Goal: Task Accomplishment & Management: Manage account settings

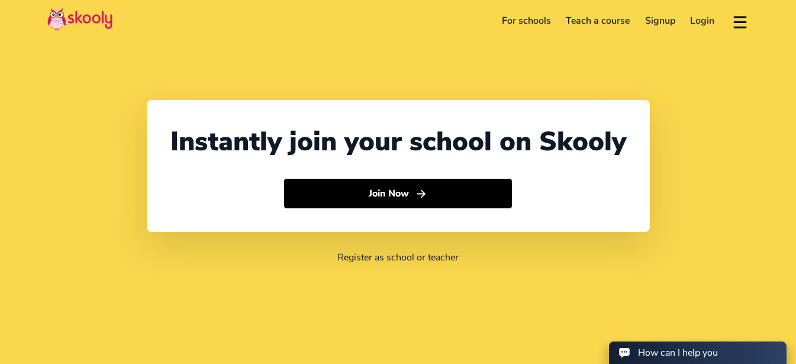
select select "1"
select select "[GEOGRAPHIC_DATA]"
select select "America/New_York"
click at [734, 24] on button at bounding box center [740, 21] width 17 height 20
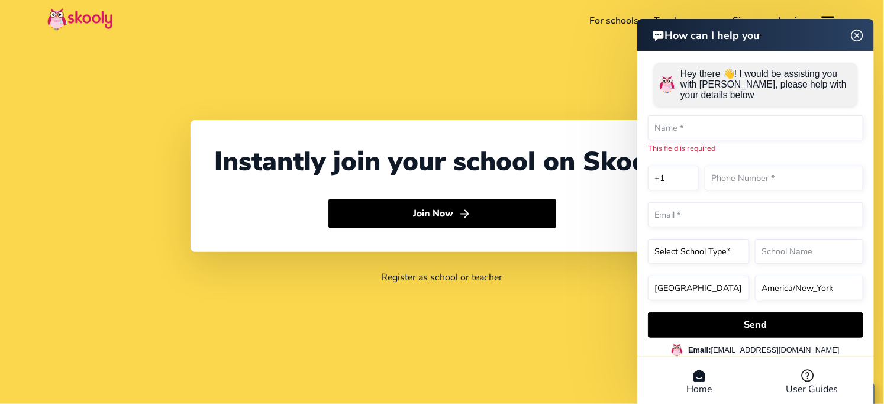
click at [804, 33] on img at bounding box center [857, 35] width 22 height 15
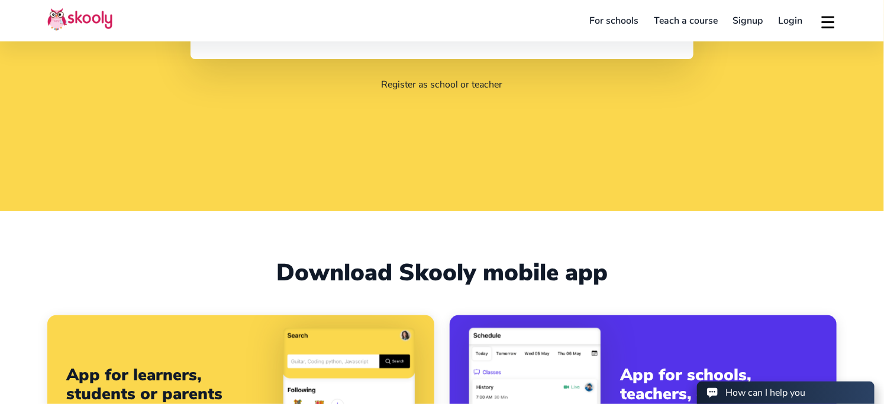
scroll to position [1300, 0]
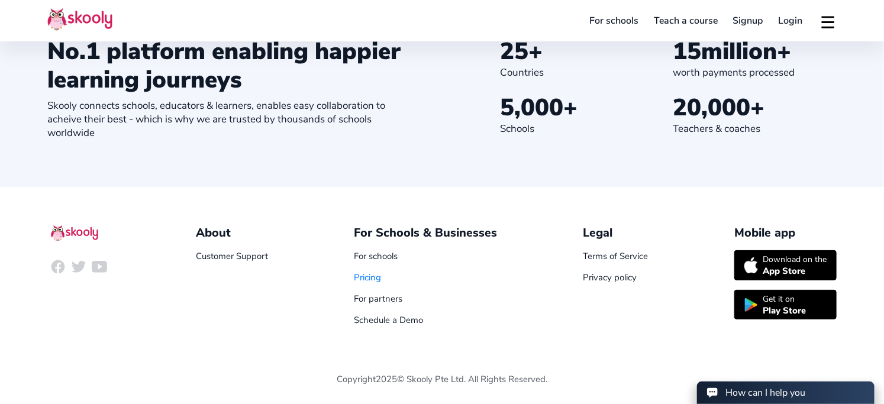
click at [369, 275] on link "Pricing" at bounding box center [367, 278] width 27 height 12
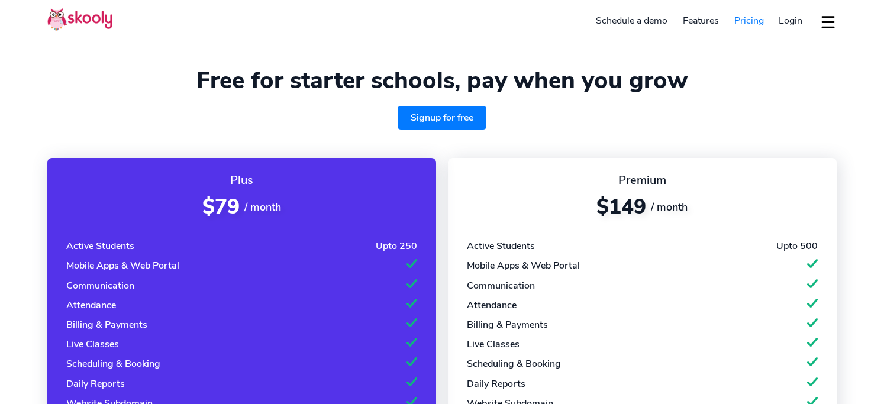
select select "en"
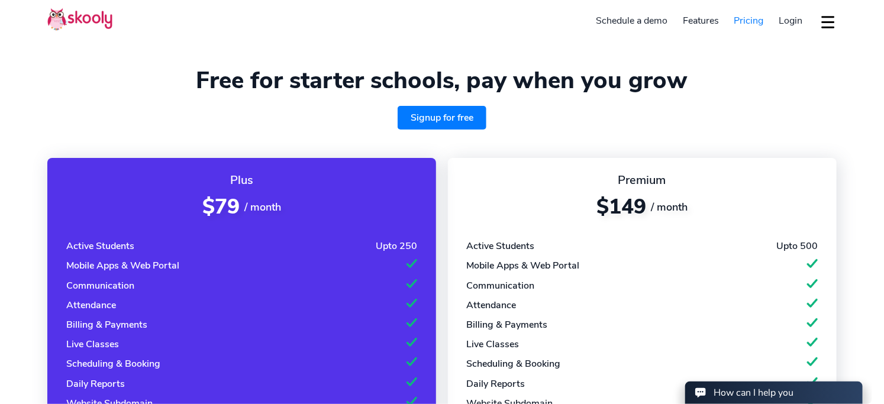
select select "1"
select select "[GEOGRAPHIC_DATA]"
select select "America/New_York"
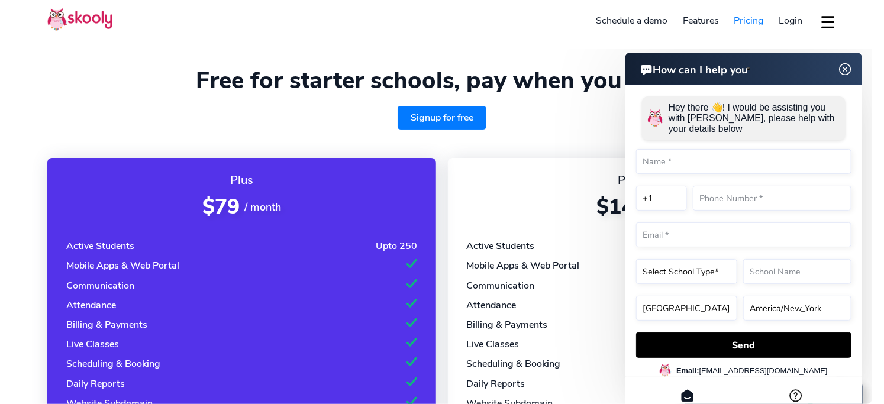
click at [839, 69] on img at bounding box center [845, 69] width 22 height 15
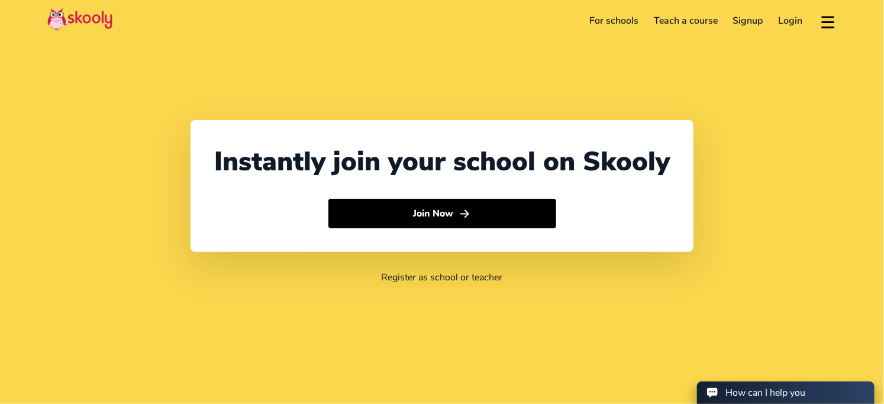
select select "1"
select select "[GEOGRAPHIC_DATA]"
select select "America/New_York"
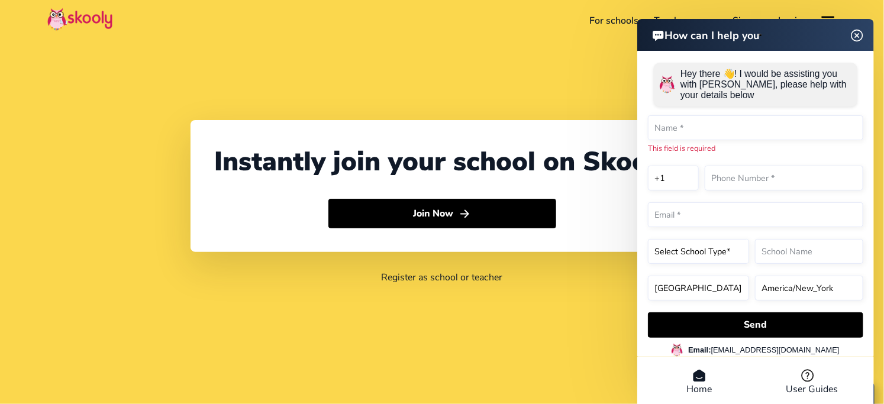
click at [862, 38] on img at bounding box center [857, 35] width 22 height 15
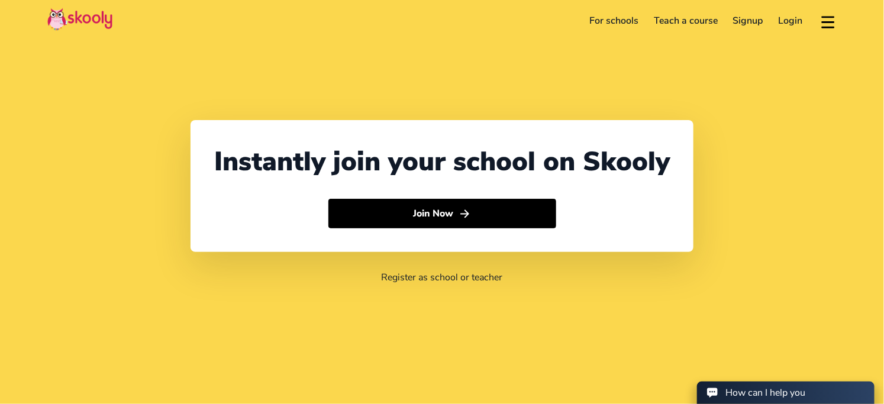
click at [789, 28] on link "Login" at bounding box center [791, 20] width 40 height 19
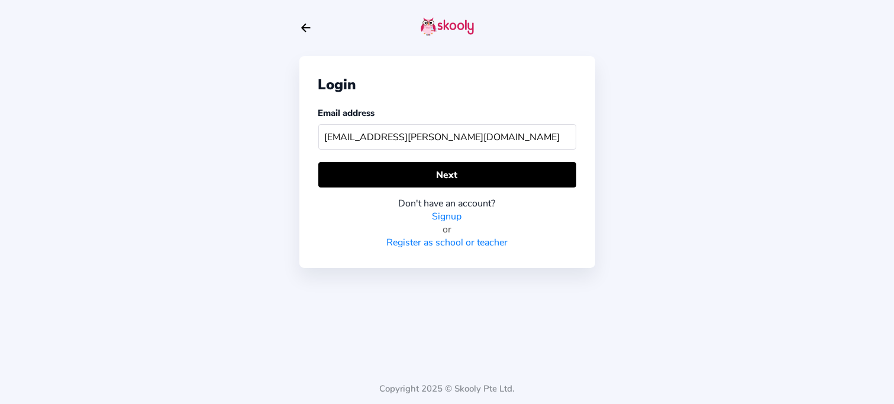
type input "[EMAIL_ADDRESS][PERSON_NAME][DOMAIN_NAME]"
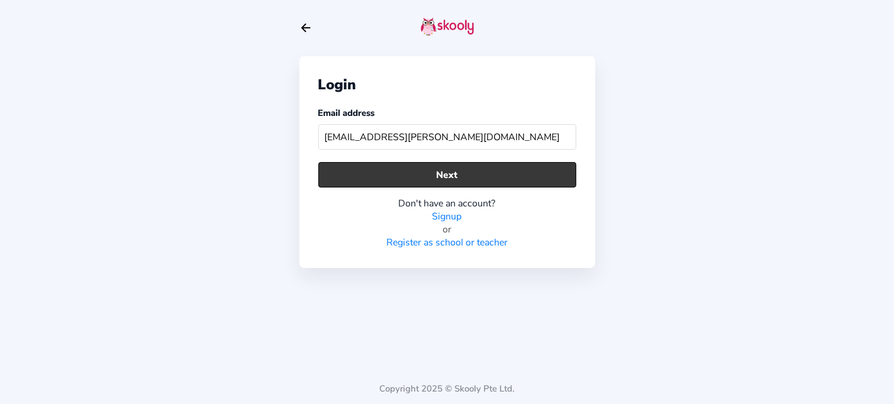
click at [427, 182] on button "Next" at bounding box center [447, 174] width 258 height 25
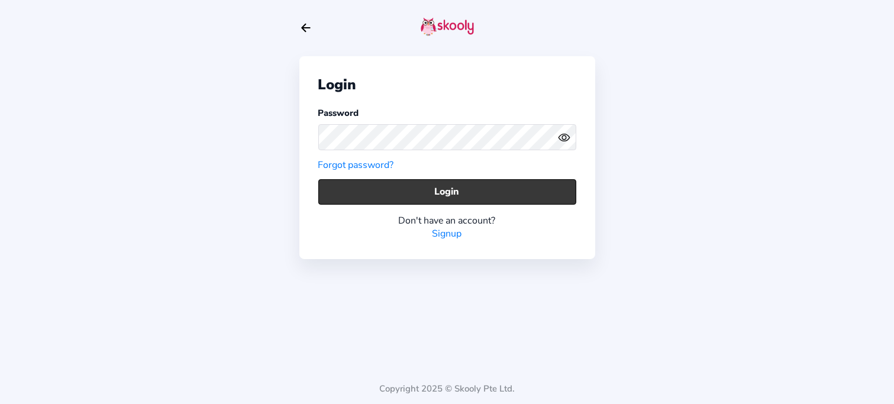
click at [395, 188] on button "Login" at bounding box center [447, 191] width 258 height 25
